Goal: Use online tool/utility: Utilize a website feature to perform a specific function

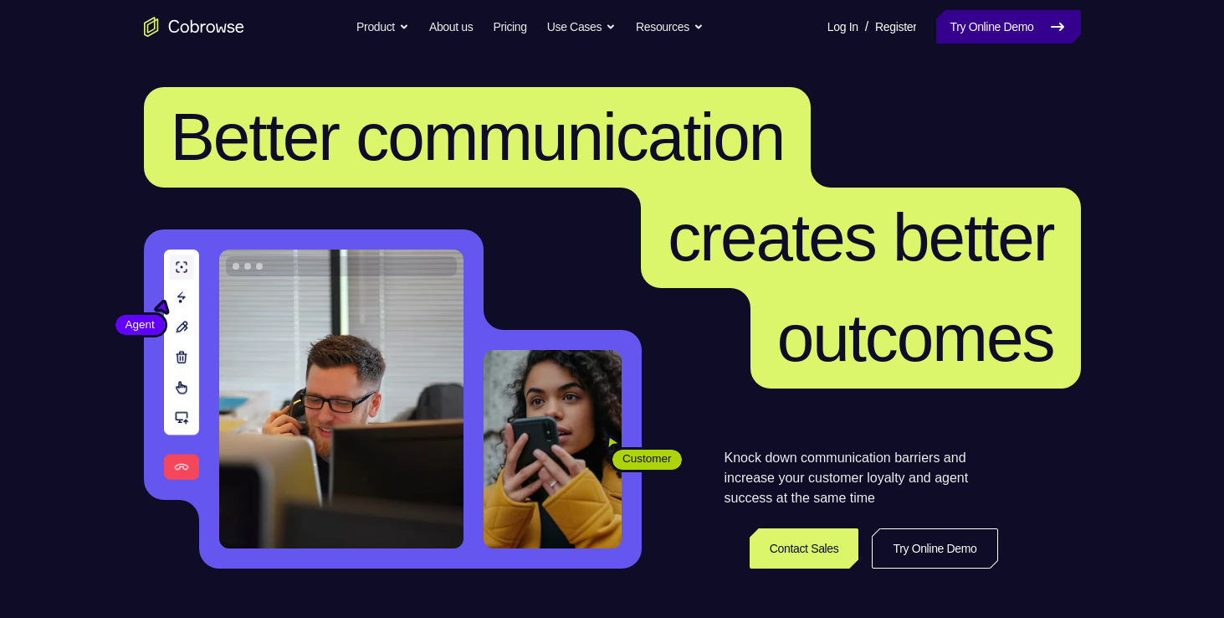
click at [998, 21] on link "Try Online Demo" at bounding box center [1009, 26] width 144 height 33
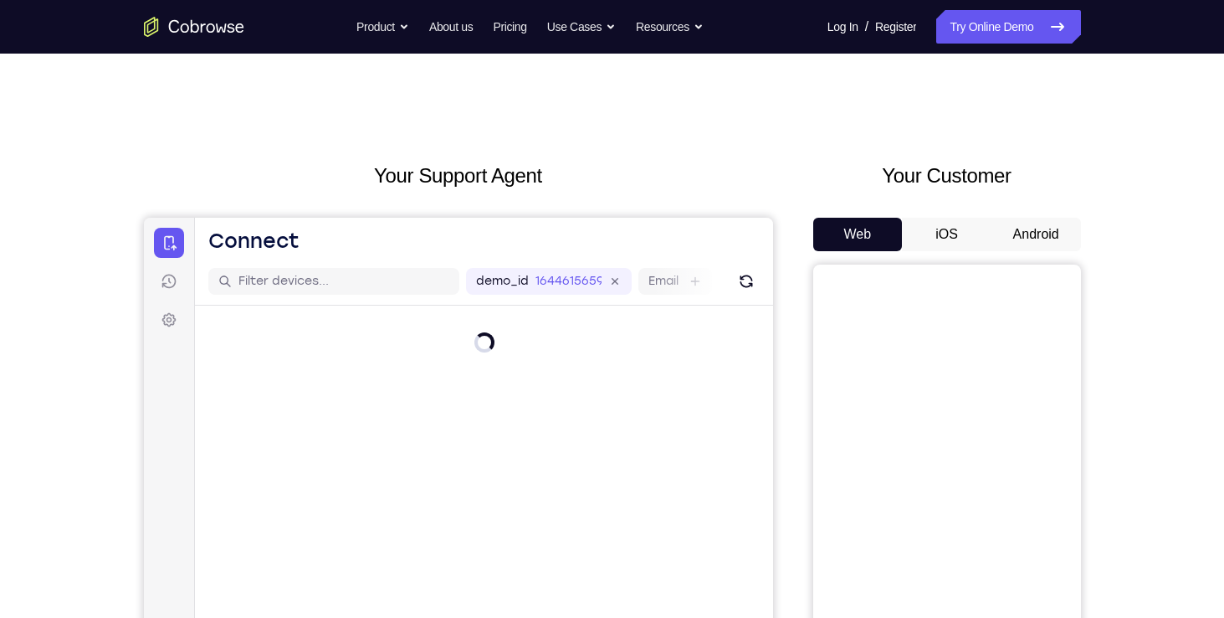
click at [1012, 236] on button "Android" at bounding box center [1037, 234] width 90 height 33
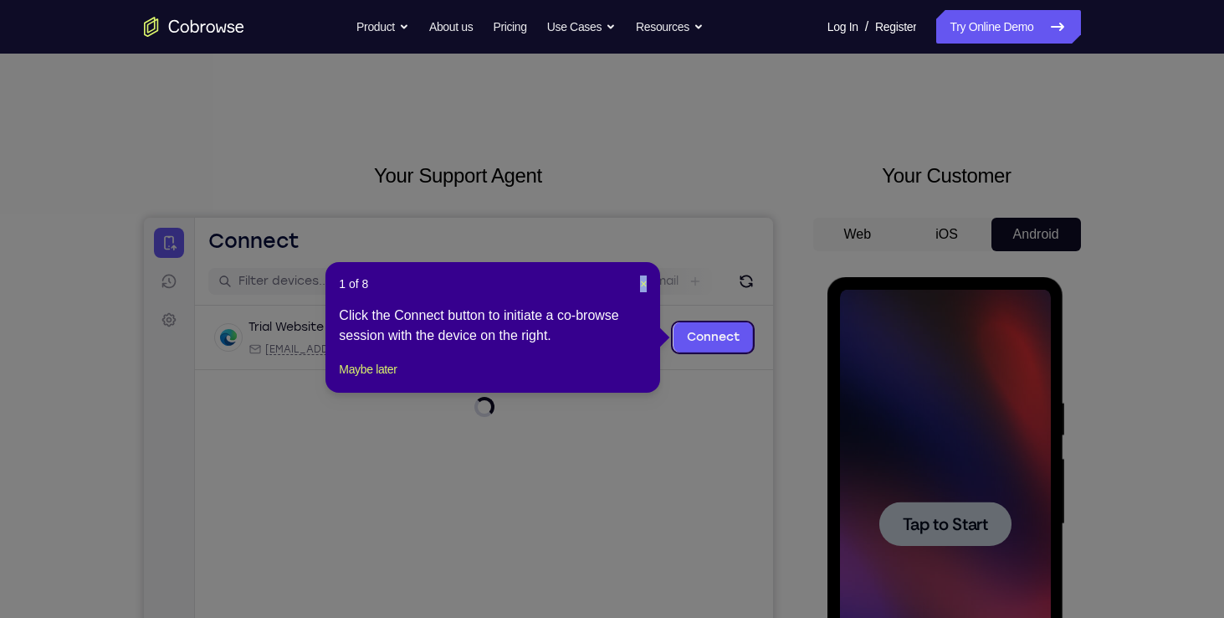
drag, startPoint x: 653, startPoint y: 286, endPoint x: 638, endPoint y: 286, distance: 15.1
click at [638, 286] on div "1 of 8 × Click the Connect button to initiate a co-browse session with the devi…" at bounding box center [493, 327] width 335 height 131
click at [638, 286] on header "1 of 8 ×" at bounding box center [493, 283] width 308 height 17
click at [643, 285] on span "×" at bounding box center [643, 283] width 7 height 13
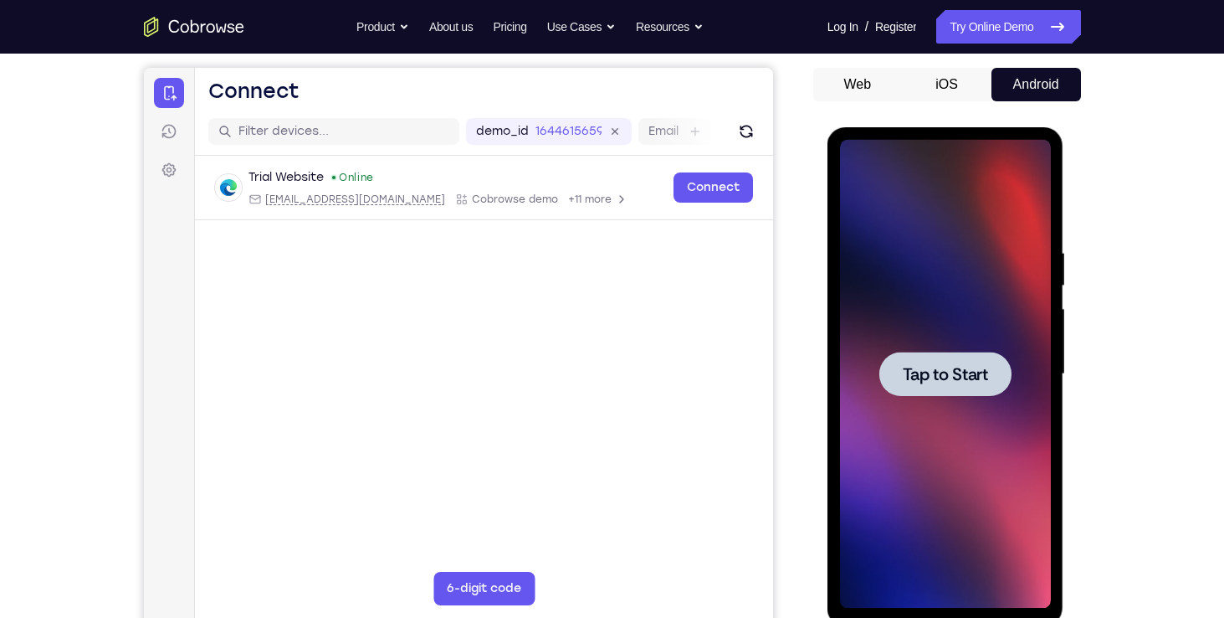
scroll to position [154, 0]
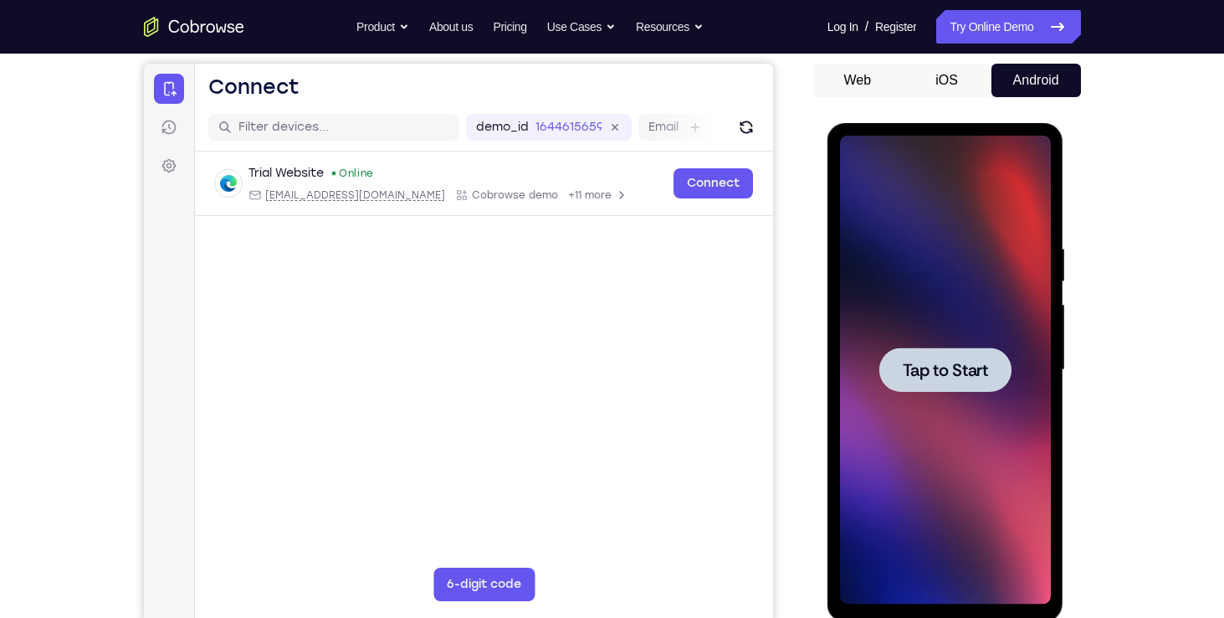
click at [915, 401] on div at bounding box center [945, 370] width 211 height 469
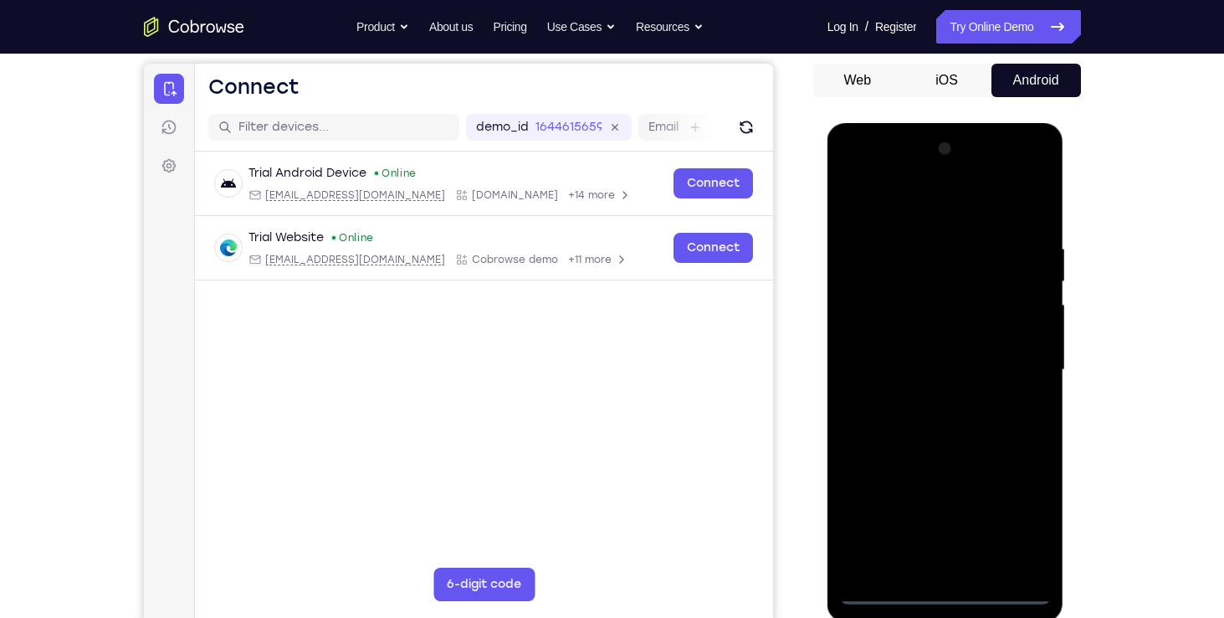
click at [940, 593] on div at bounding box center [945, 370] width 211 height 469
click at [1025, 507] on div at bounding box center [945, 370] width 211 height 469
click at [866, 173] on div at bounding box center [945, 370] width 211 height 469
click at [1017, 370] on div at bounding box center [945, 370] width 211 height 469
click at [926, 398] on div at bounding box center [945, 370] width 211 height 469
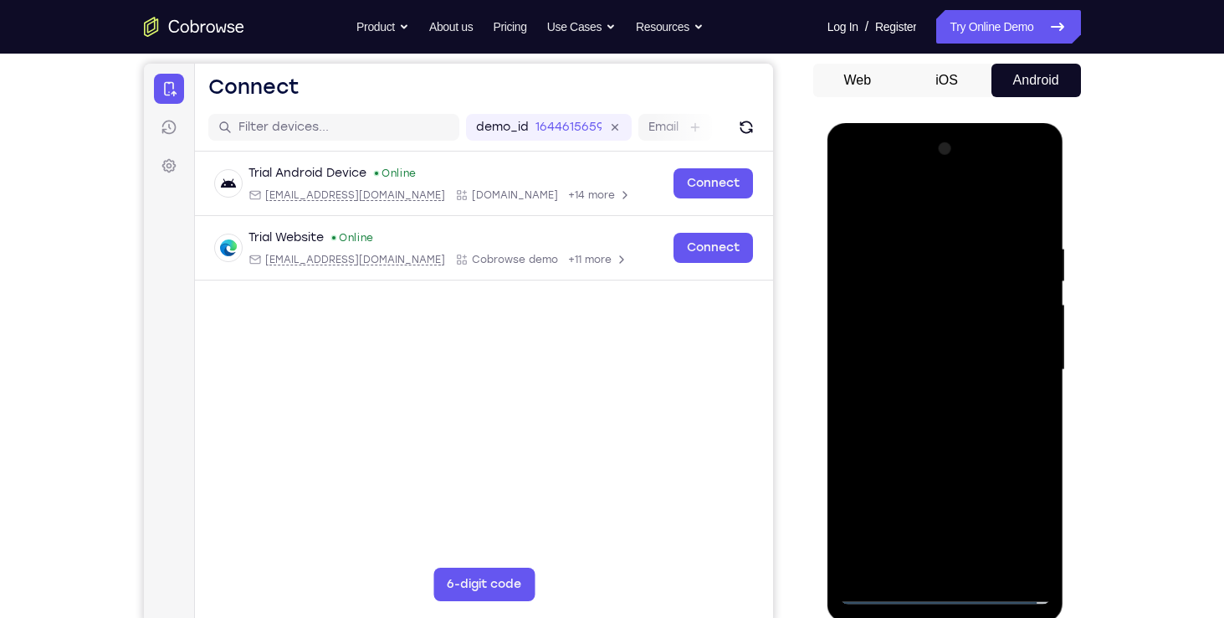
click at [945, 361] on div at bounding box center [945, 370] width 211 height 469
click at [931, 333] on div at bounding box center [945, 370] width 211 height 469
click at [928, 367] on div at bounding box center [945, 370] width 211 height 469
click at [958, 423] on div at bounding box center [945, 370] width 211 height 469
click at [952, 422] on div at bounding box center [945, 370] width 211 height 469
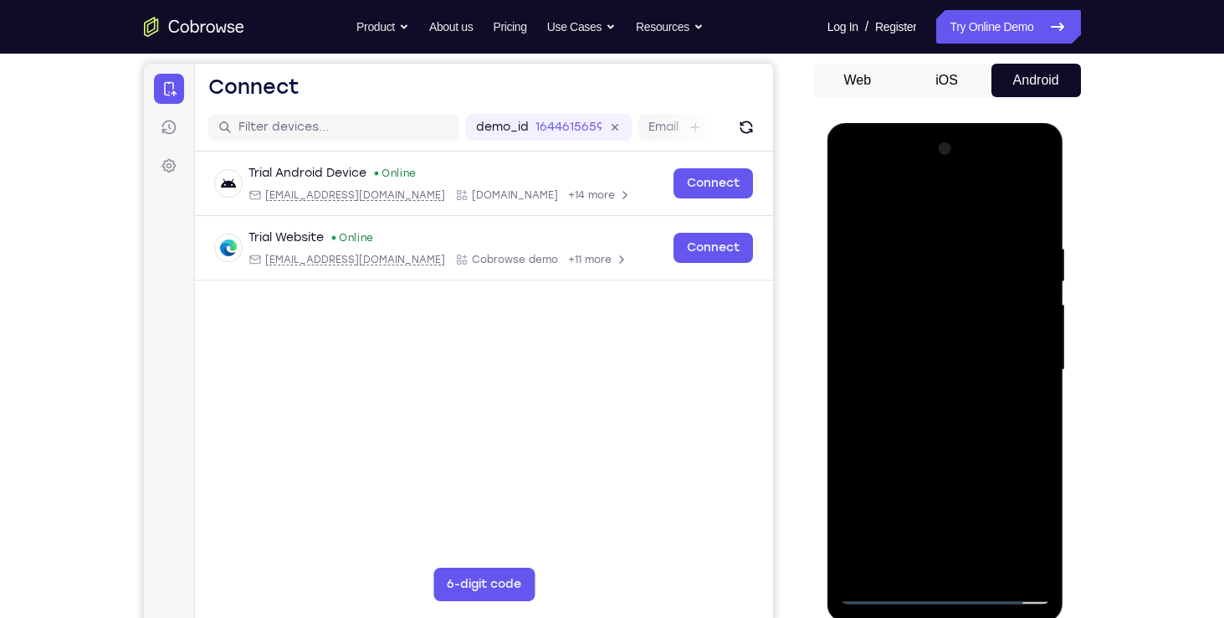
click at [965, 430] on div at bounding box center [945, 370] width 211 height 469
click at [978, 423] on div at bounding box center [945, 370] width 211 height 469
click at [973, 420] on div at bounding box center [945, 370] width 211 height 469
click at [1025, 389] on div at bounding box center [945, 370] width 211 height 469
click at [945, 372] on div at bounding box center [945, 370] width 211 height 469
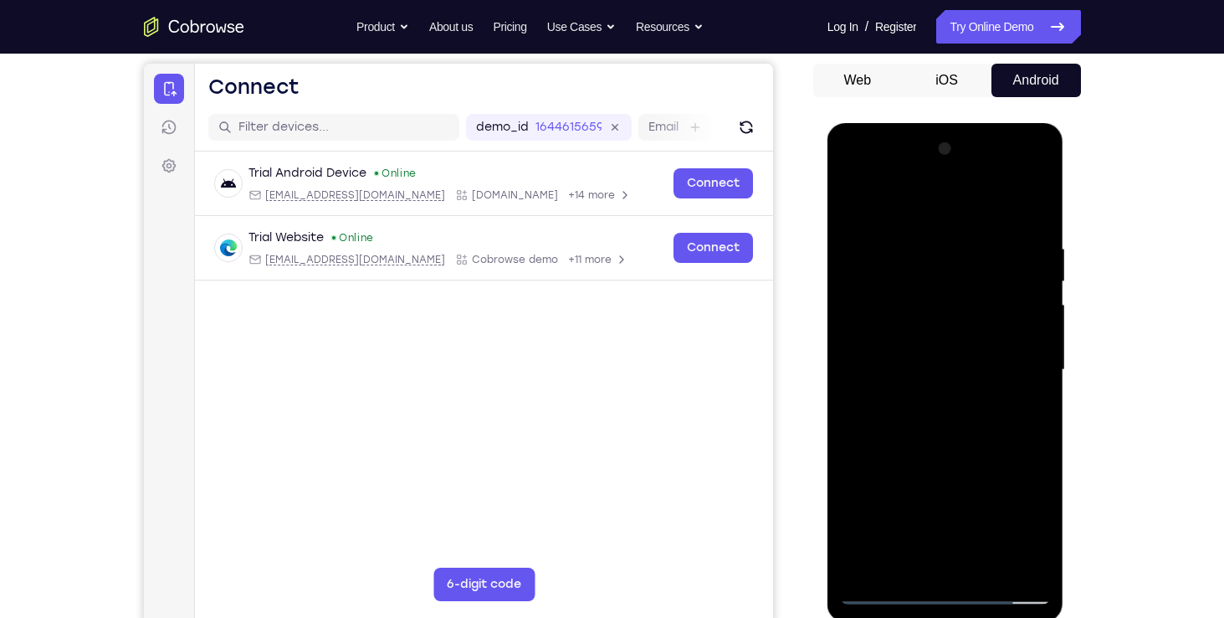
click at [957, 391] on div at bounding box center [945, 370] width 211 height 469
click at [1039, 231] on div at bounding box center [945, 370] width 211 height 469
drag, startPoint x: 941, startPoint y: 203, endPoint x: 943, endPoint y: 188, distance: 15.3
click at [943, 188] on div at bounding box center [945, 370] width 211 height 469
click at [921, 243] on div at bounding box center [945, 370] width 211 height 469
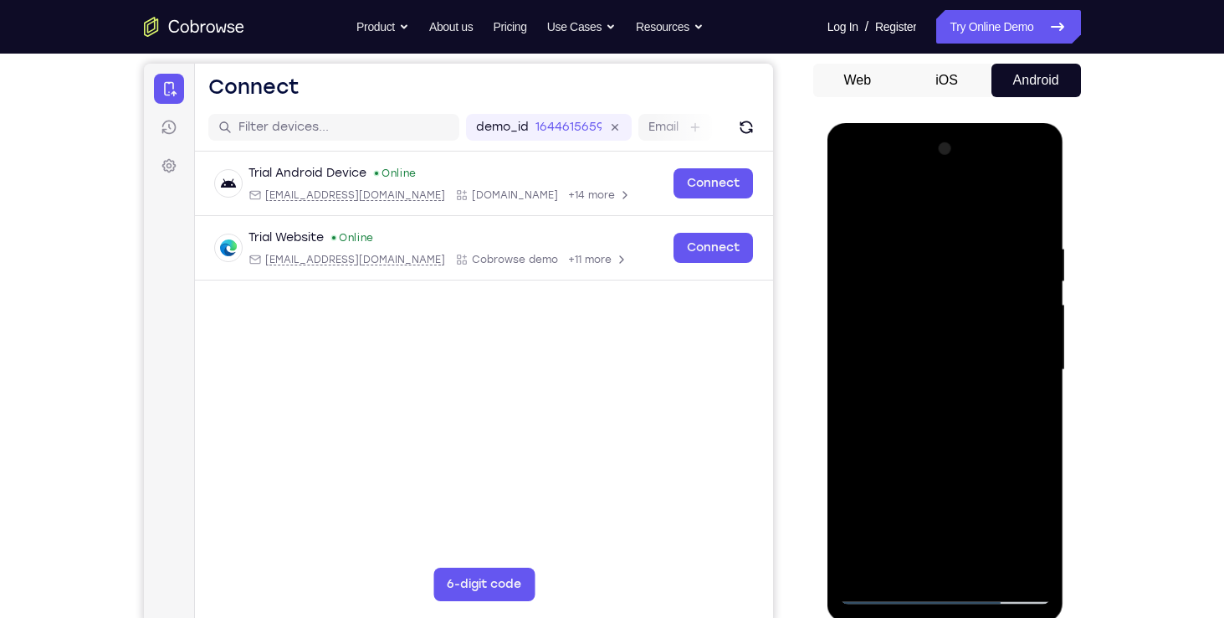
click at [1015, 561] on div at bounding box center [945, 370] width 211 height 469
click at [1034, 427] on div at bounding box center [945, 370] width 211 height 469
drag, startPoint x: 1034, startPoint y: 428, endPoint x: 917, endPoint y: 431, distance: 116.4
click at [917, 431] on div at bounding box center [945, 370] width 211 height 469
drag, startPoint x: 1034, startPoint y: 401, endPoint x: 963, endPoint y: 402, distance: 70.3
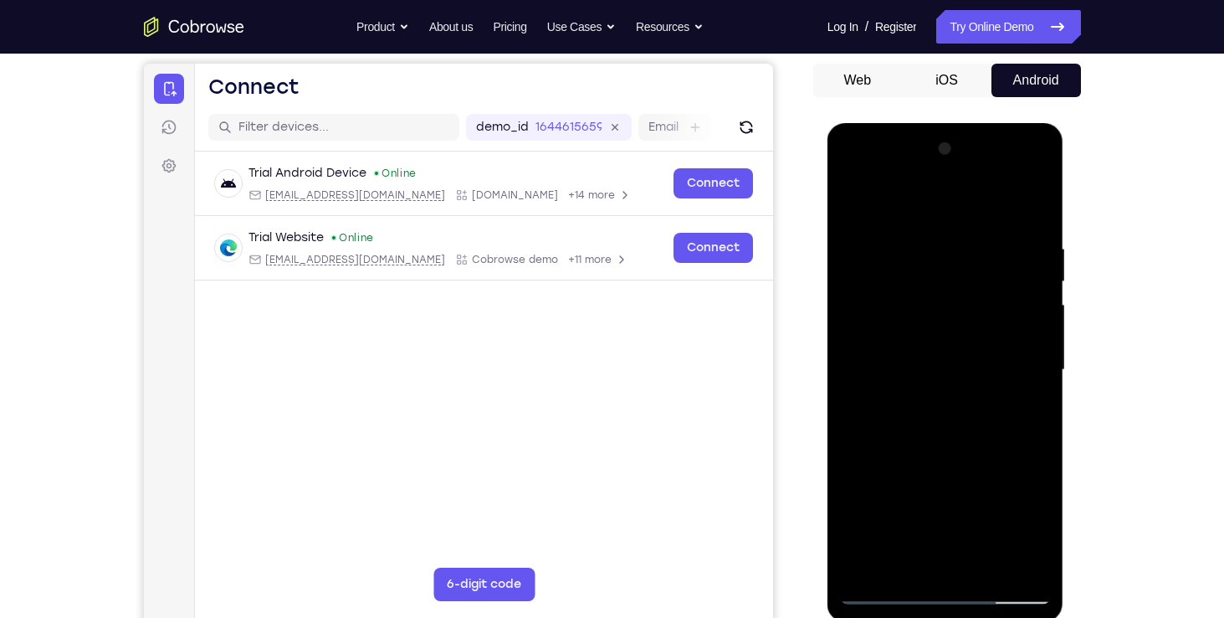
click at [963, 402] on div at bounding box center [945, 370] width 211 height 469
click at [1031, 385] on div at bounding box center [945, 370] width 211 height 469
click at [1018, 377] on div at bounding box center [945, 370] width 211 height 469
click at [1018, 562] on div at bounding box center [945, 370] width 211 height 469
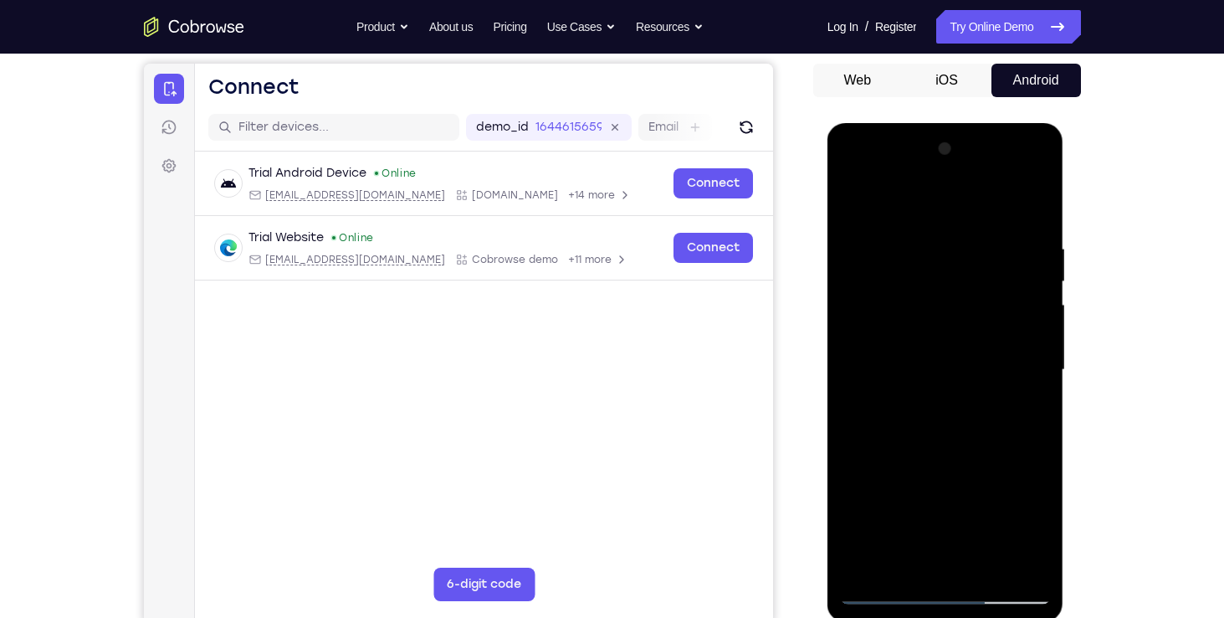
click at [1023, 434] on div at bounding box center [945, 370] width 211 height 469
click at [1023, 406] on div at bounding box center [945, 370] width 211 height 469
click at [1012, 557] on div at bounding box center [945, 370] width 211 height 469
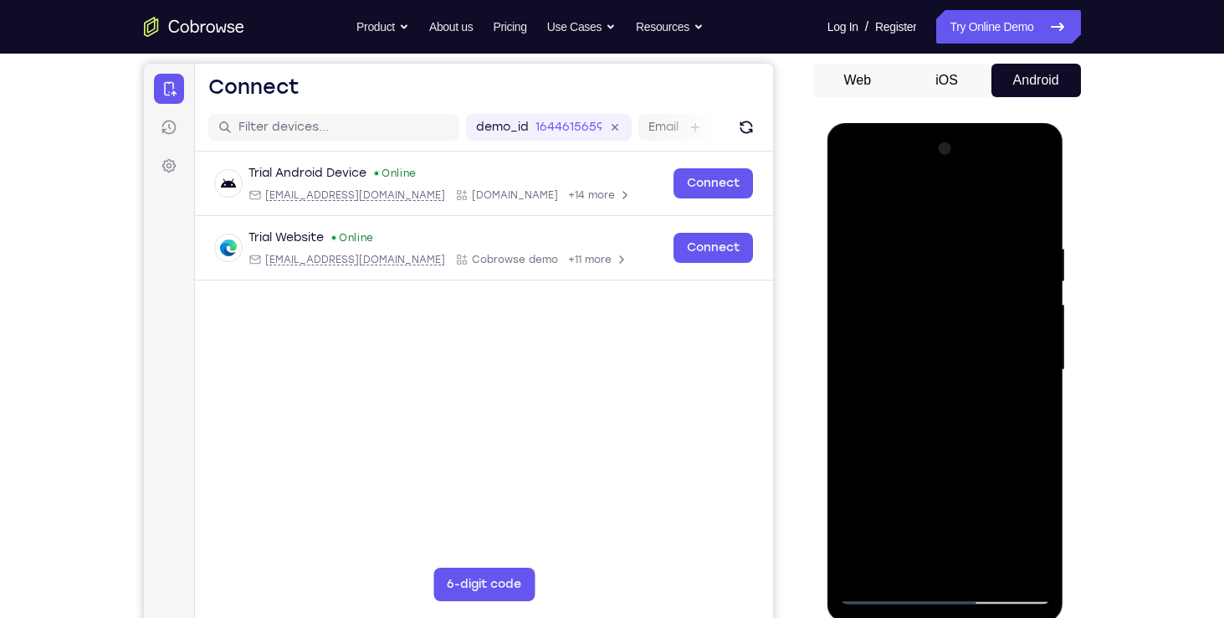
click at [1027, 397] on div at bounding box center [945, 370] width 211 height 469
click at [1027, 388] on div at bounding box center [945, 370] width 211 height 469
click at [1022, 360] on div at bounding box center [945, 370] width 211 height 469
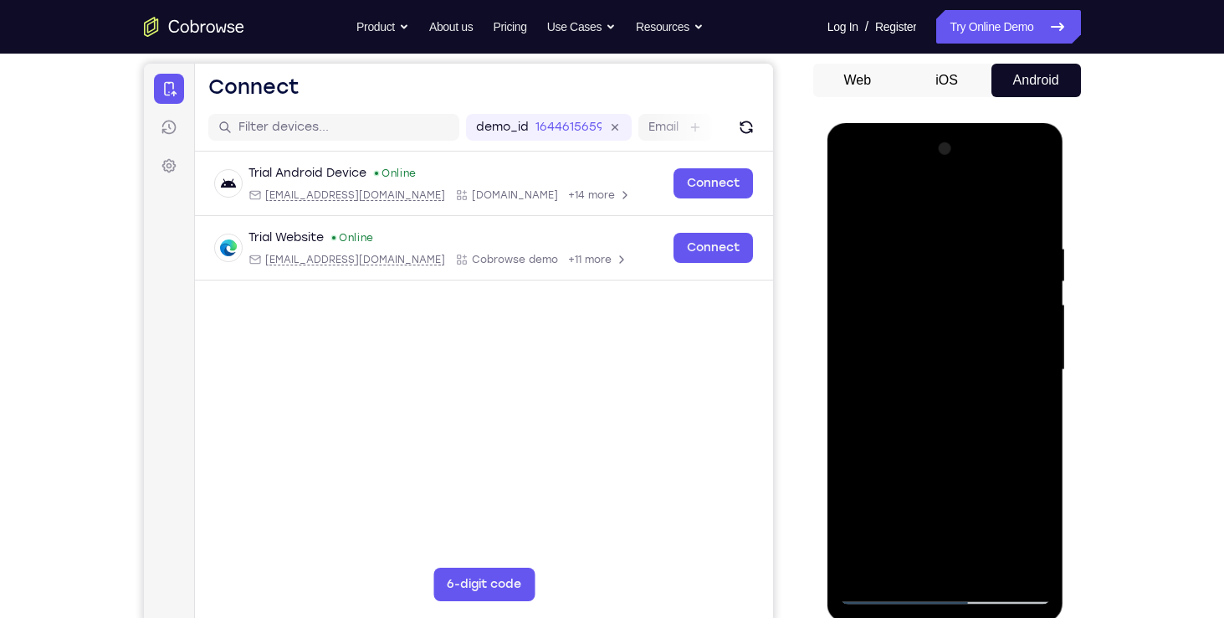
click at [1022, 360] on div at bounding box center [945, 370] width 211 height 469
click at [1010, 555] on div at bounding box center [945, 370] width 211 height 469
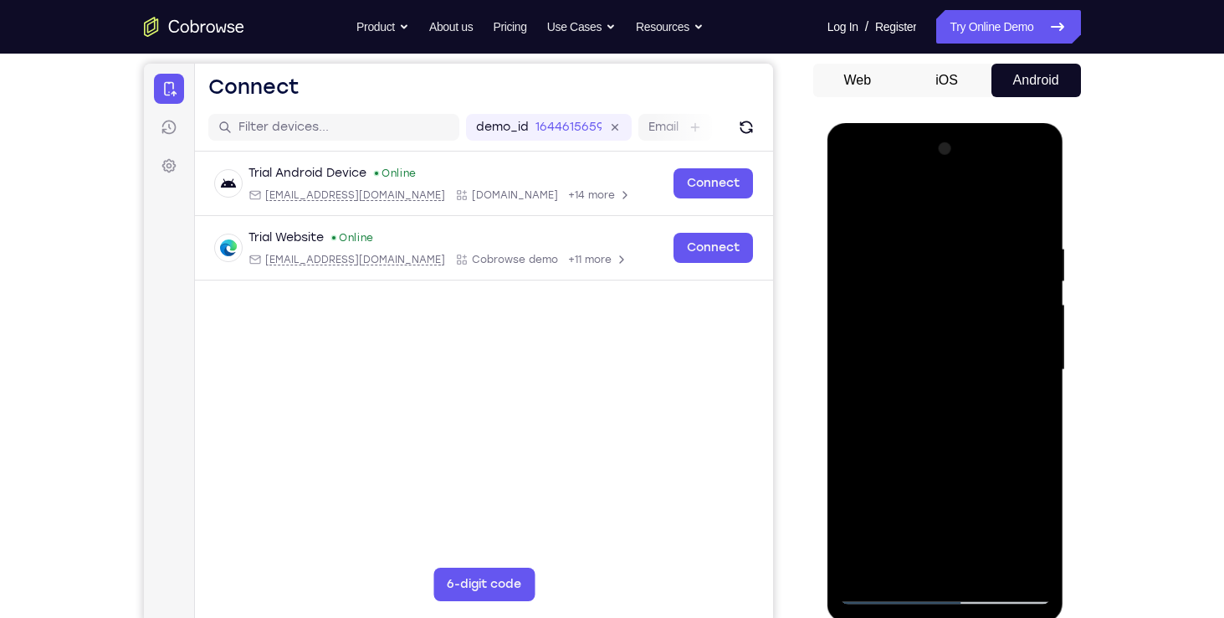
click at [1025, 408] on div at bounding box center [945, 370] width 211 height 469
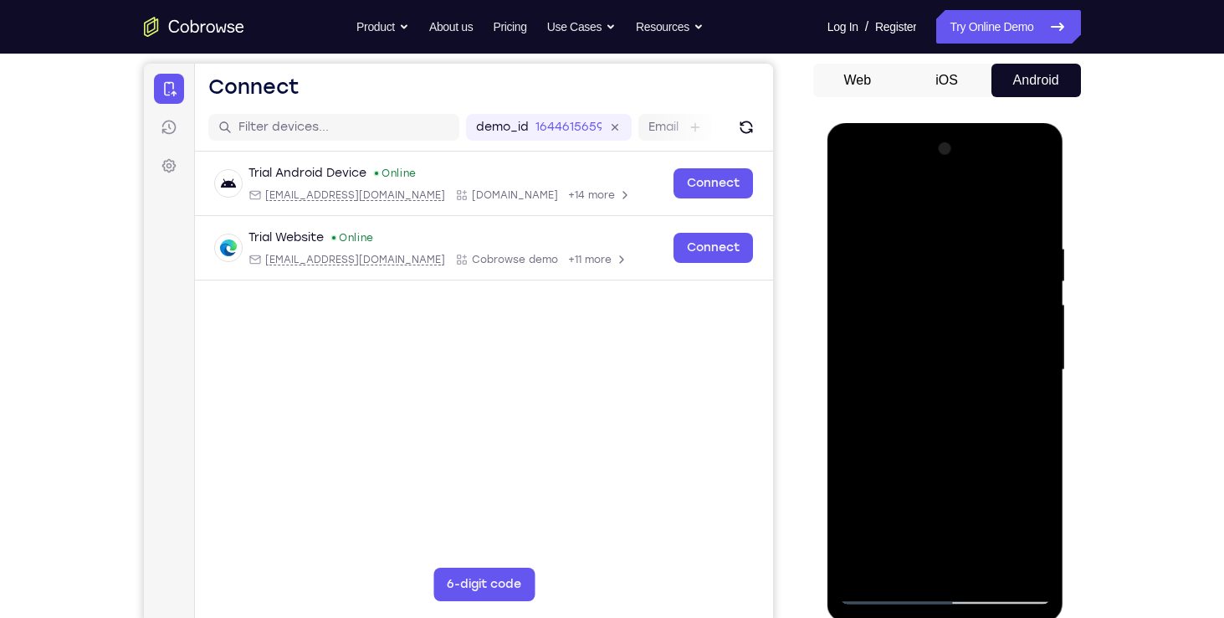
click at [1019, 563] on div at bounding box center [945, 370] width 211 height 469
click at [852, 465] on div at bounding box center [945, 370] width 211 height 469
click at [1032, 384] on div at bounding box center [945, 370] width 211 height 469
click at [1012, 370] on div at bounding box center [945, 370] width 211 height 469
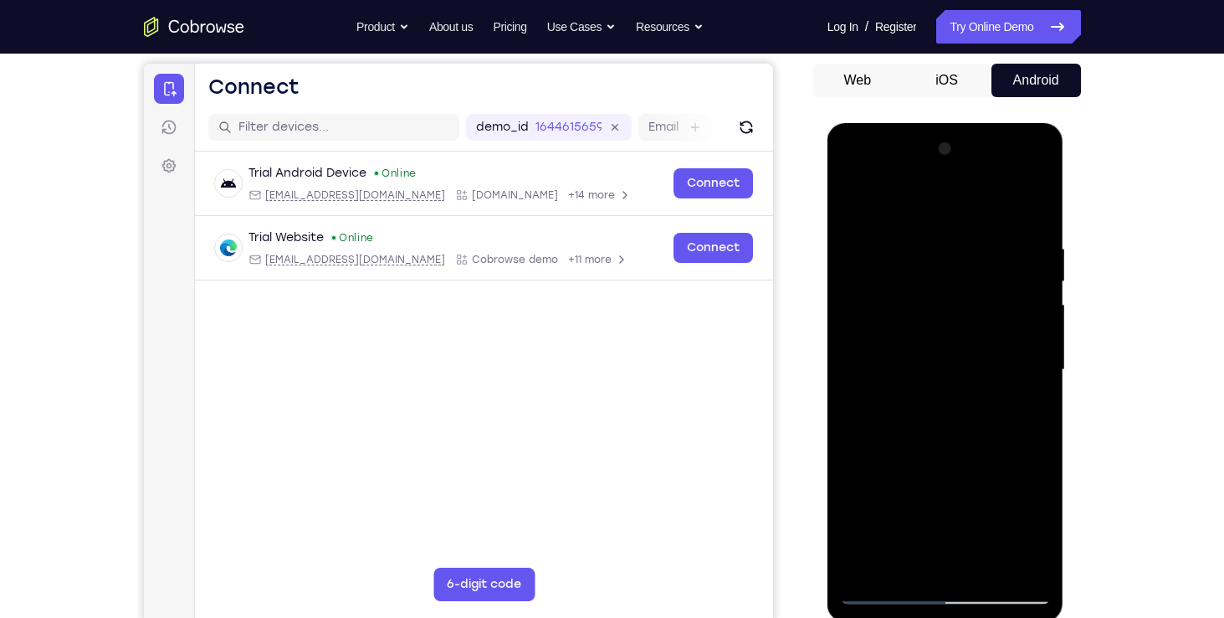
click at [1012, 370] on div at bounding box center [945, 370] width 211 height 469
click at [1016, 367] on div at bounding box center [945, 370] width 211 height 469
click at [1015, 417] on div at bounding box center [945, 370] width 211 height 469
click at [838, 403] on div at bounding box center [946, 372] width 237 height 499
click at [850, 401] on div at bounding box center [945, 370] width 211 height 469
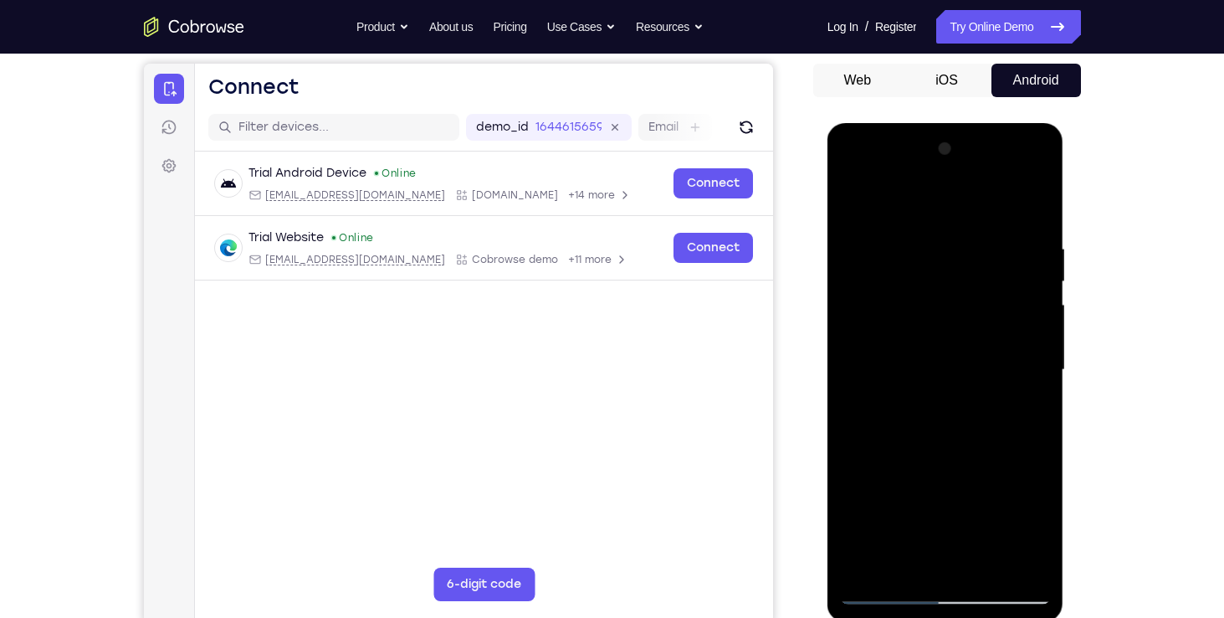
click at [1033, 360] on div at bounding box center [945, 370] width 211 height 469
click at [1031, 367] on div at bounding box center [945, 370] width 211 height 469
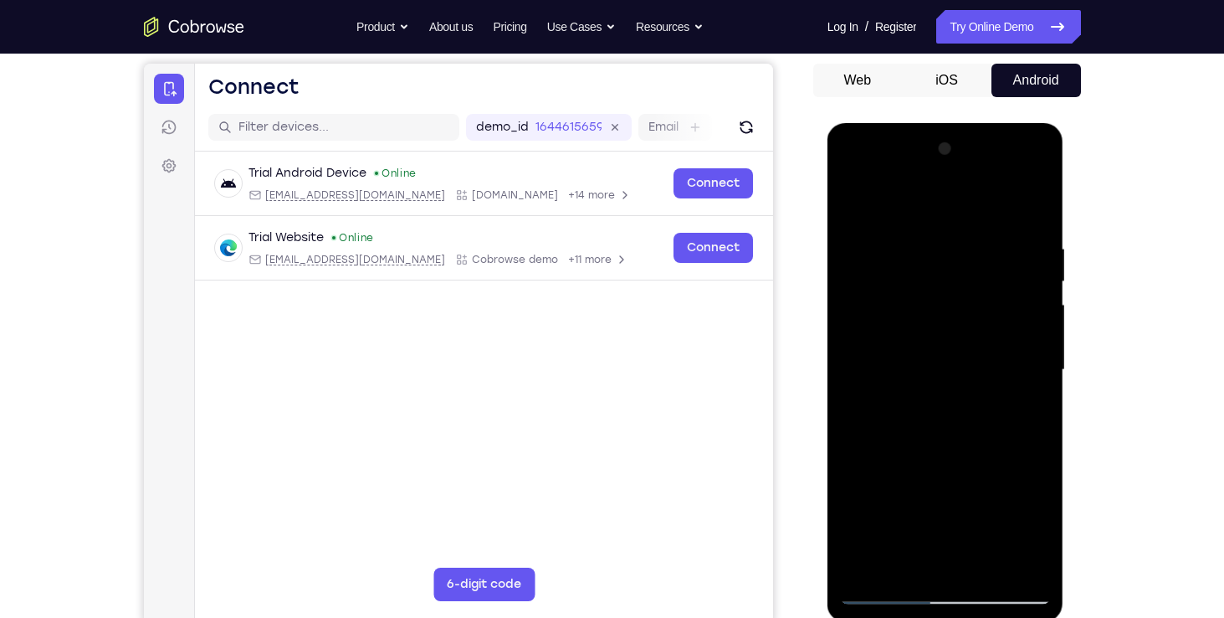
click at [855, 363] on div at bounding box center [945, 370] width 211 height 469
click at [865, 393] on div at bounding box center [945, 370] width 211 height 469
click at [1006, 342] on div at bounding box center [945, 370] width 211 height 469
click at [1018, 340] on div at bounding box center [945, 370] width 211 height 469
drag, startPoint x: 1022, startPoint y: 340, endPoint x: 898, endPoint y: 321, distance: 125.2
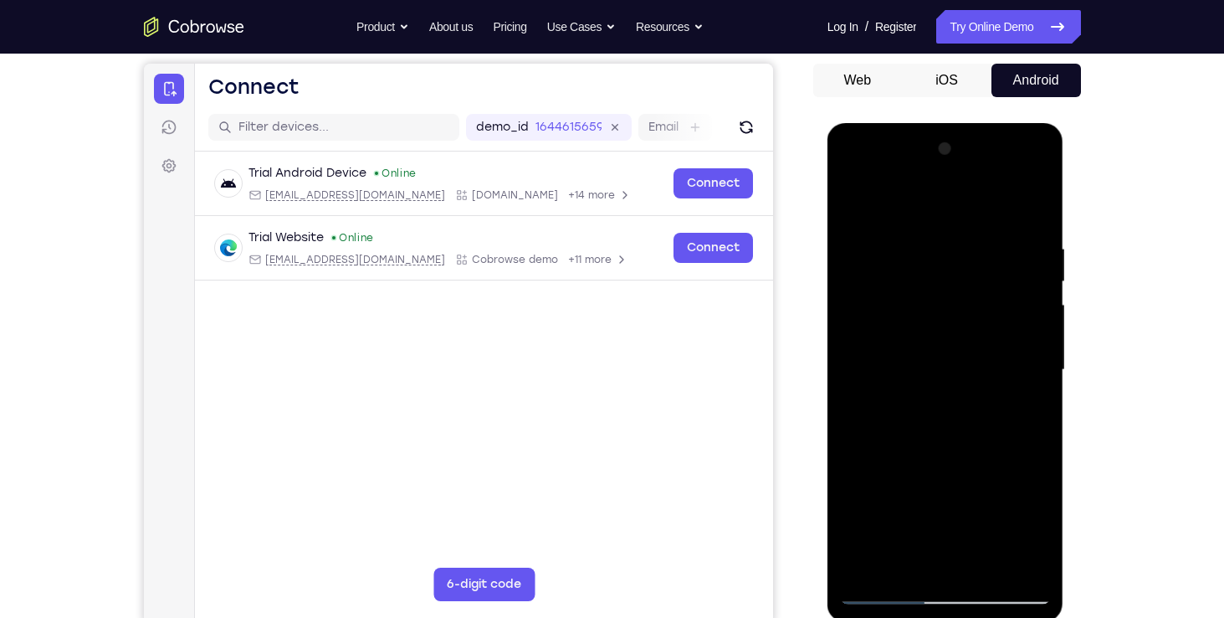
click at [898, 321] on div at bounding box center [945, 370] width 211 height 469
click at [1019, 346] on div at bounding box center [945, 370] width 211 height 469
click at [1023, 326] on div at bounding box center [945, 370] width 211 height 469
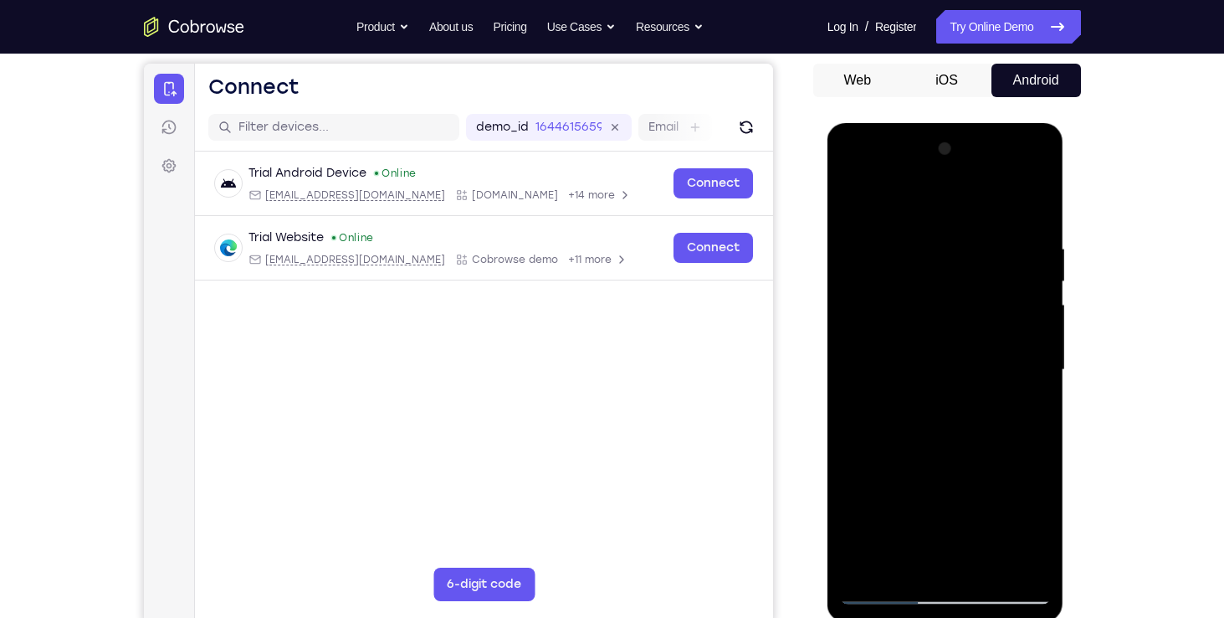
click at [1023, 326] on div at bounding box center [945, 370] width 211 height 469
click at [1021, 346] on div at bounding box center [945, 370] width 211 height 469
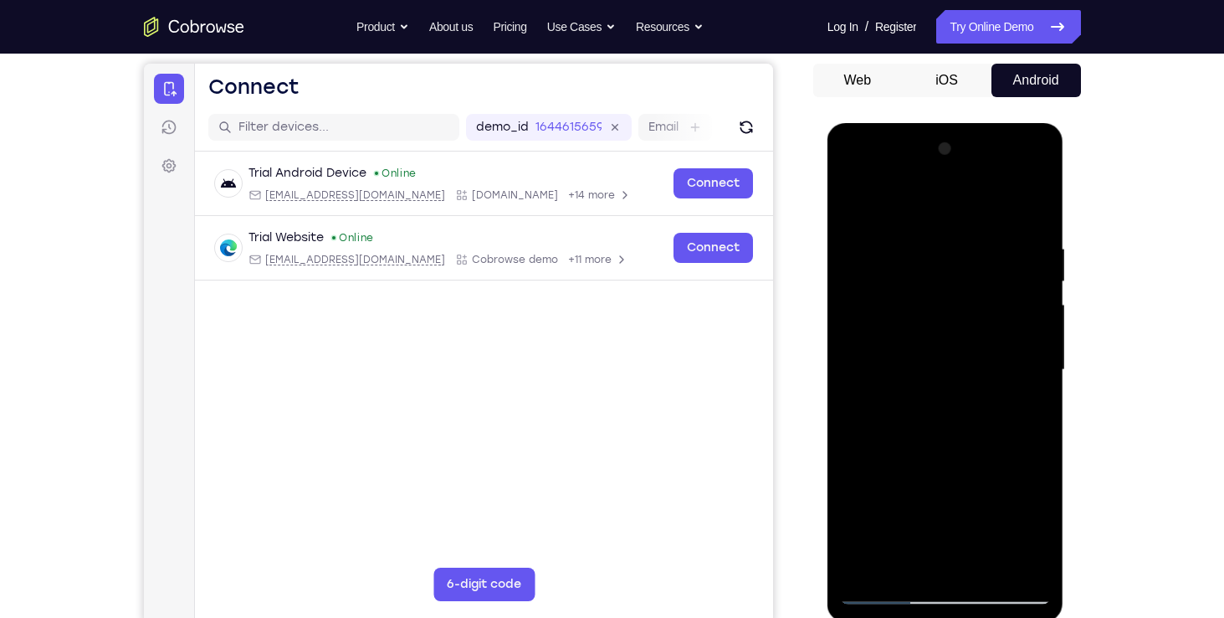
click at [1021, 346] on div at bounding box center [945, 370] width 211 height 469
drag, startPoint x: 1021, startPoint y: 346, endPoint x: 823, endPoint y: 343, distance: 198.4
click at [828, 343] on html "Online web based iOS Simulators and Android Emulators. Run iPhone, iPad, Mobile…" at bounding box center [947, 374] width 239 height 502
click at [1021, 362] on div at bounding box center [945, 370] width 211 height 469
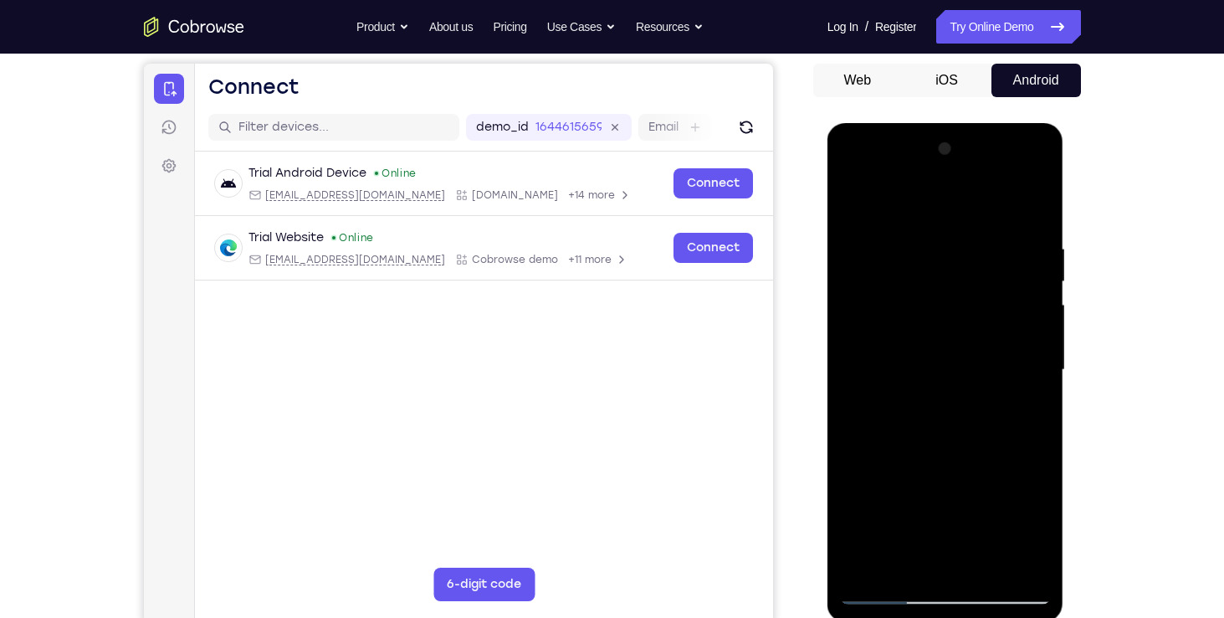
click at [1021, 362] on div at bounding box center [945, 370] width 211 height 469
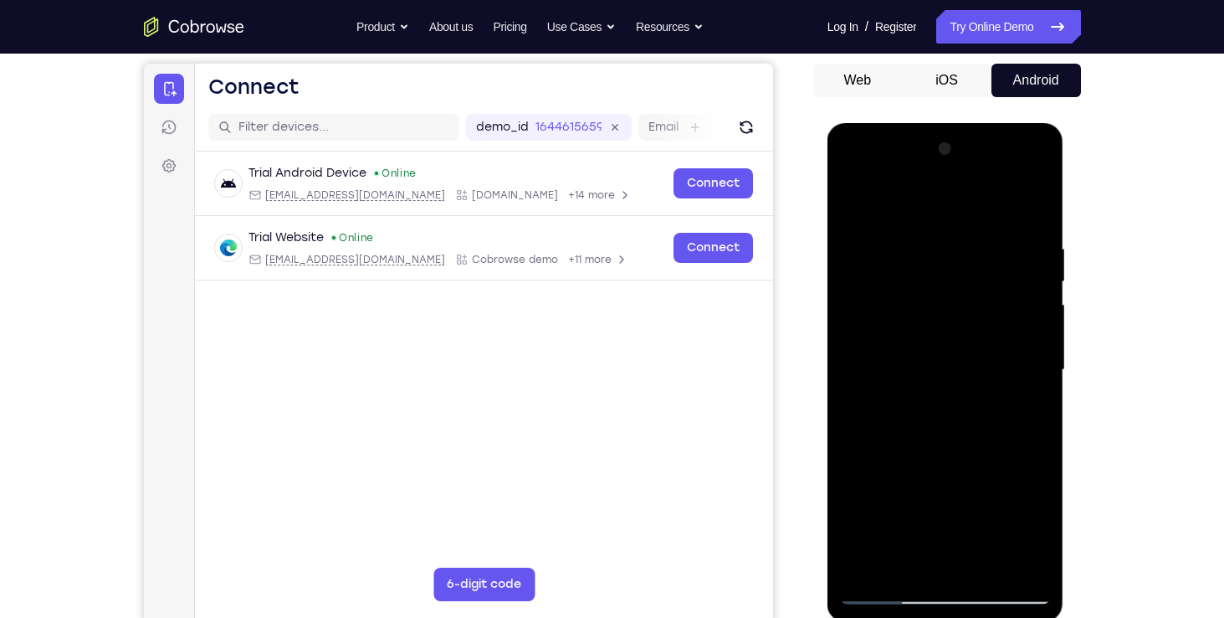
click at [1021, 362] on div at bounding box center [945, 370] width 211 height 469
click at [881, 588] on div at bounding box center [945, 370] width 211 height 469
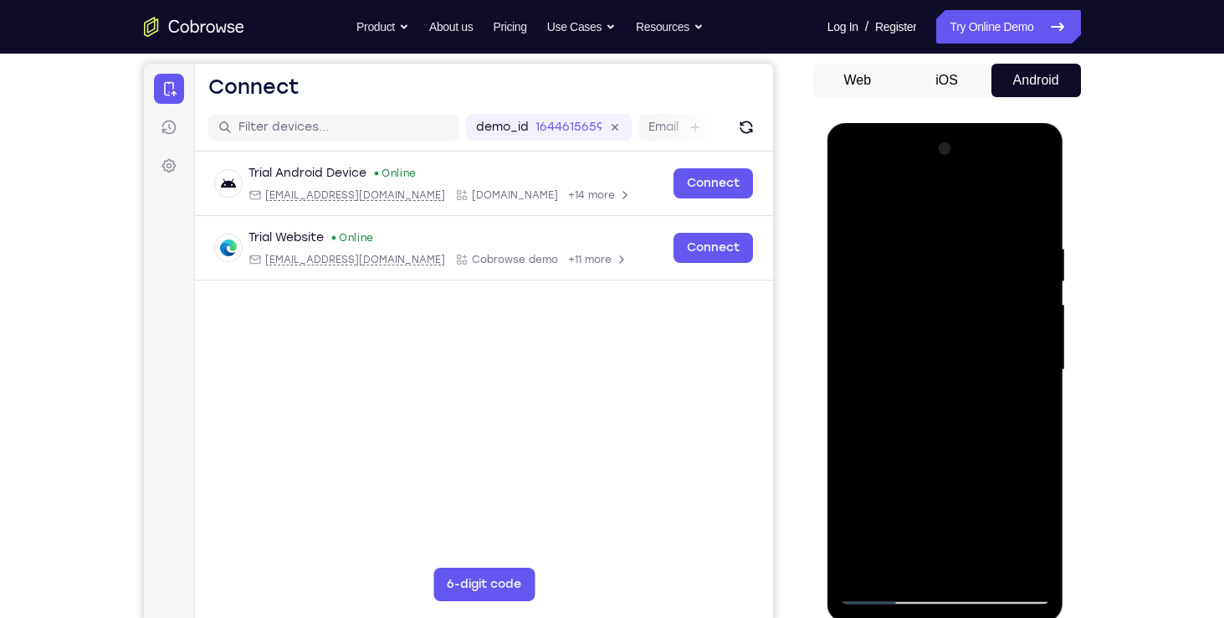
drag, startPoint x: 1035, startPoint y: 228, endPoint x: 858, endPoint y: 213, distance: 178.1
click at [858, 213] on div at bounding box center [945, 370] width 211 height 469
drag, startPoint x: 985, startPoint y: 453, endPoint x: 1007, endPoint y: 232, distance: 222.0
click at [1007, 232] on div at bounding box center [945, 370] width 211 height 469
click at [858, 340] on div at bounding box center [945, 370] width 211 height 469
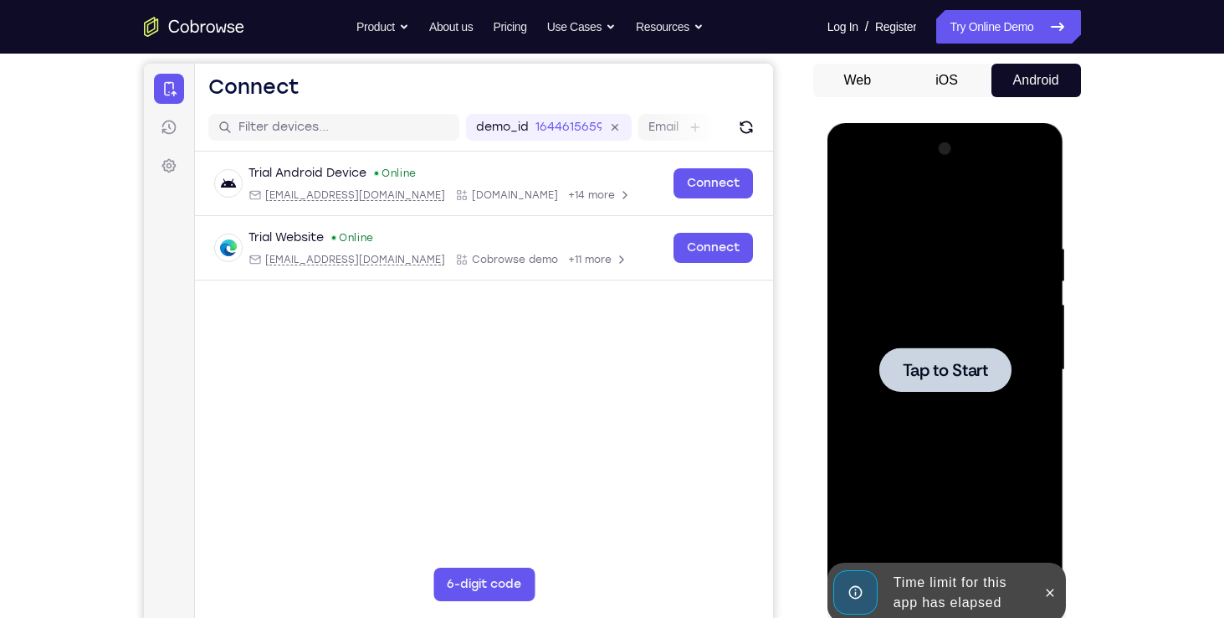
scroll to position [18, 0]
click at [1109, 306] on div "Your Support Agent Your Customer Web iOS Android Next Steps We’d be happy to gi…" at bounding box center [612, 452] width 1071 height 1104
